Goal: Contribute content: Add original content to the website for others to see

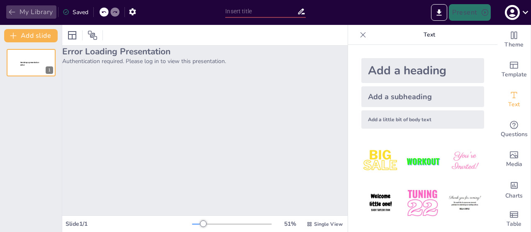
click at [42, 12] on button "My Library" at bounding box center [31, 11] width 50 height 13
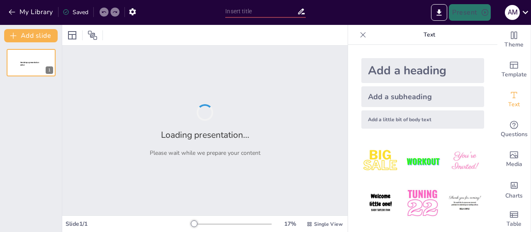
type input "Desafíos y Riesgos: Evaluación de la Credibilidad en la Capacitación con Expert…"
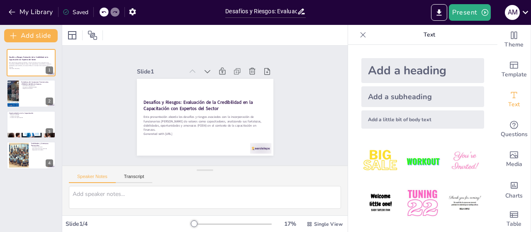
click at [405, 67] on div "Add a heading" at bounding box center [422, 70] width 123 height 25
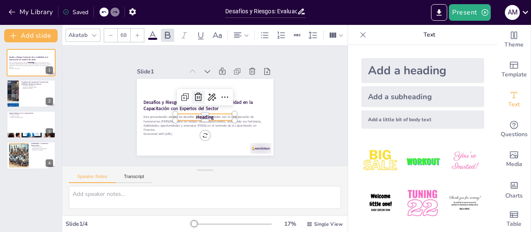
click at [195, 96] on icon at bounding box center [200, 96] width 12 height 12
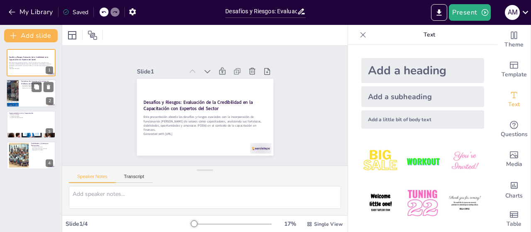
click at [31, 104] on div at bounding box center [31, 94] width 50 height 28
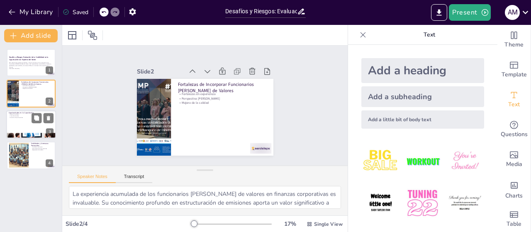
click at [24, 124] on div at bounding box center [31, 124] width 50 height 28
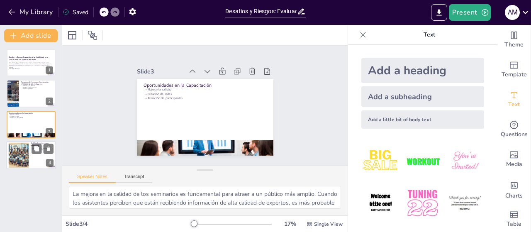
click at [32, 157] on div at bounding box center [31, 155] width 50 height 28
type textarea "Los conflictos de interés son una de las principales debilidades que pueden sur…"
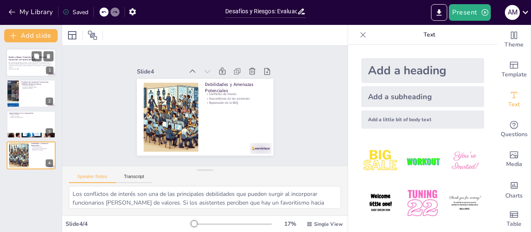
click at [32, 74] on div at bounding box center [31, 62] width 50 height 28
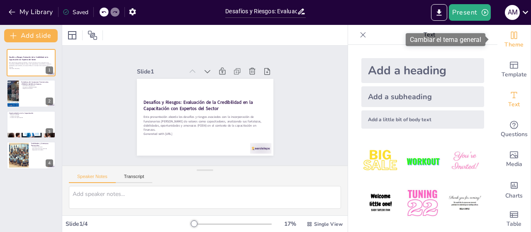
click at [506, 41] on span "Theme" at bounding box center [513, 44] width 19 height 9
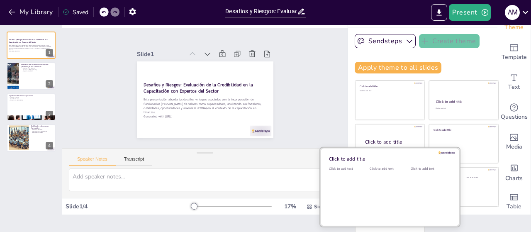
scroll to position [34, 0]
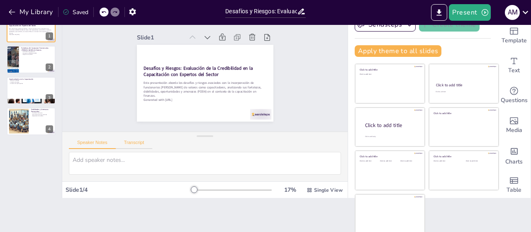
click at [135, 144] on button "Transcript" at bounding box center [134, 144] width 37 height 9
click at [100, 143] on button "Speaker Notes" at bounding box center [92, 144] width 47 height 9
click at [314, 188] on span "Single View" at bounding box center [328, 190] width 29 height 7
click at [304, 170] on font "Vista de lista" at bounding box center [308, 171] width 34 height 8
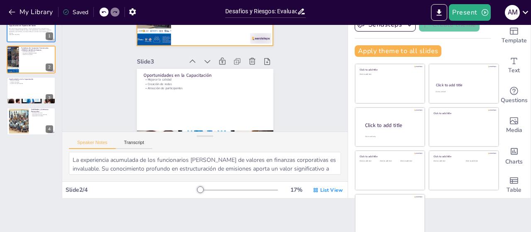
type textarea "La mejora en la calidad de los seminarios es fundamental para atraer a un públi…"
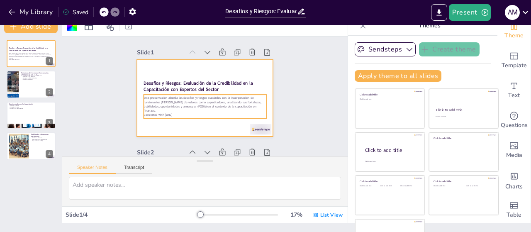
scroll to position [0, 0]
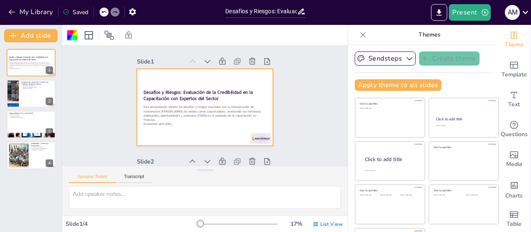
click at [73, 34] on div at bounding box center [72, 35] width 10 height 10
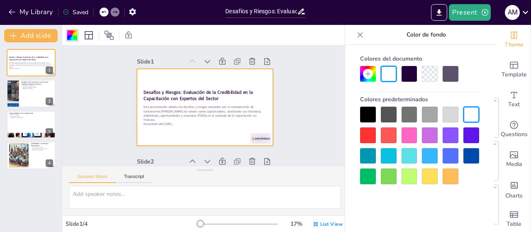
click at [455, 154] on div at bounding box center [450, 156] width 16 height 16
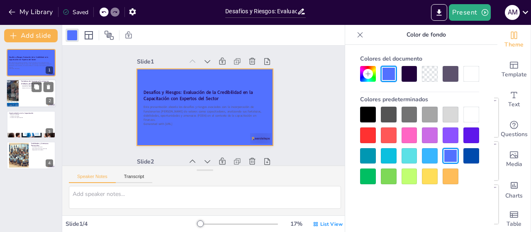
click at [19, 81] on div at bounding box center [31, 94] width 50 height 28
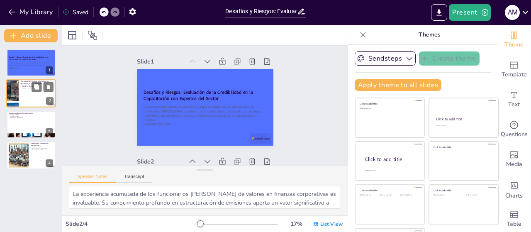
scroll to position [102, 0]
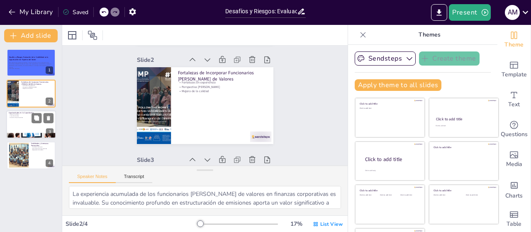
click at [34, 131] on div at bounding box center [31, 124] width 50 height 28
type textarea "La mejora en la calidad de los seminarios es fundamental para atraer a un públi…"
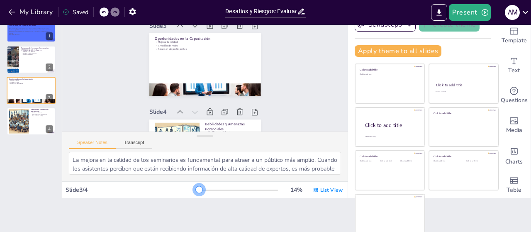
scroll to position [200, 0]
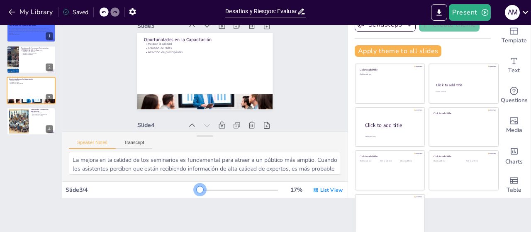
click at [196, 188] on div at bounding box center [199, 189] width 7 height 7
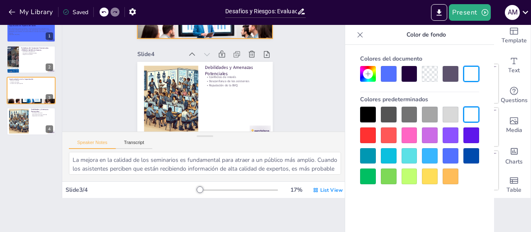
scroll to position [283, 0]
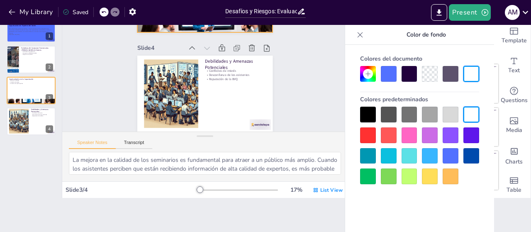
click at [356, 34] on icon at bounding box center [360, 35] width 8 height 8
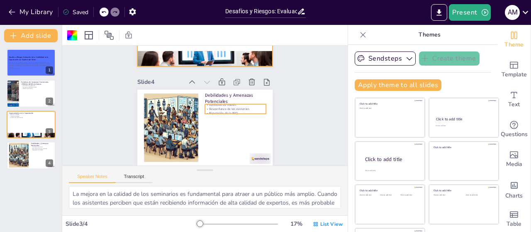
scroll to position [76, 0]
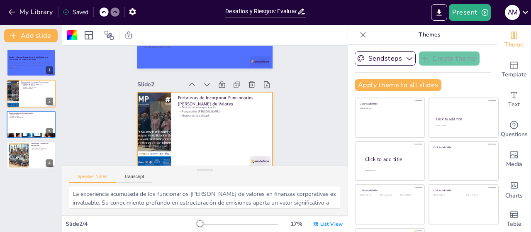
click at [300, 12] on icon at bounding box center [301, 12] width 7 height 6
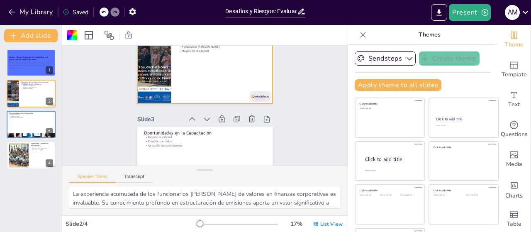
type textarea "La mejora en la calidad de los seminarios es fundamental para atraer a un públi…"
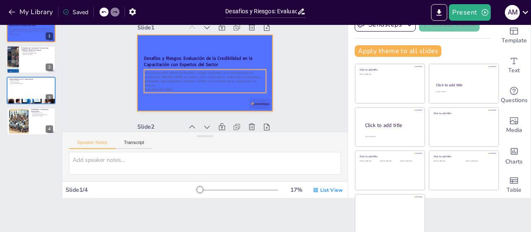
scroll to position [0, 0]
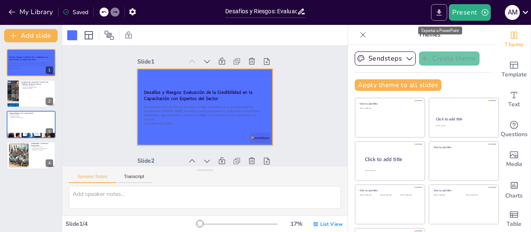
click at [442, 10] on icon "Export to PowerPoint" at bounding box center [438, 12] width 9 height 9
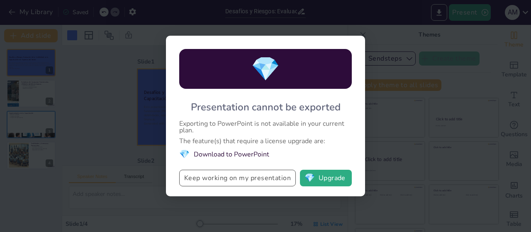
click at [249, 177] on button "Keep working on my presentation" at bounding box center [237, 178] width 116 height 17
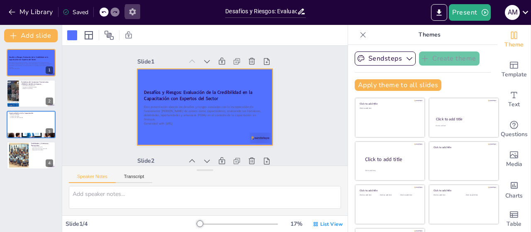
click at [136, 11] on icon "button" at bounding box center [132, 11] width 9 height 9
click at [229, 11] on input "Desafíos y Riesgos: Evaluación de la Credibilidad en la Capacitación con Expert…" at bounding box center [260, 11] width 71 height 12
